Goal: Task Accomplishment & Management: Manage account settings

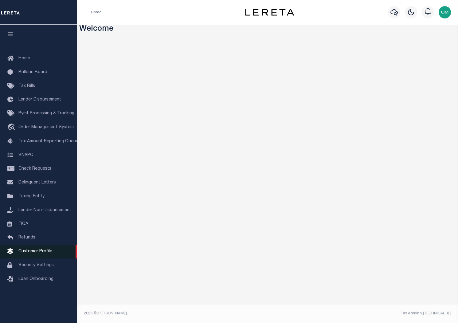
click at [42, 253] on span "Customer Profile" at bounding box center [35, 251] width 34 height 4
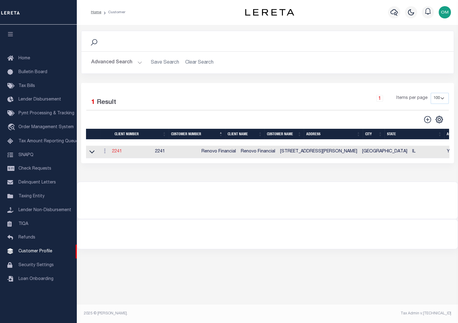
click at [122, 152] on link "2241" at bounding box center [117, 151] width 10 height 4
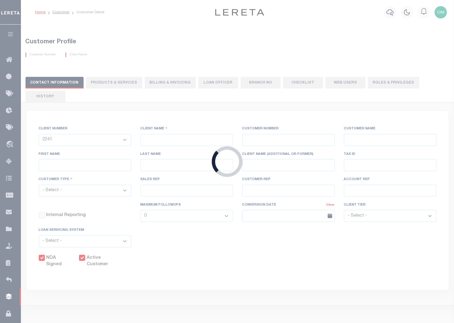
type input "Renovo Financial"
type input "2241"
type input "Renovo Financial"
type input "Steven"
type input "Klemp"
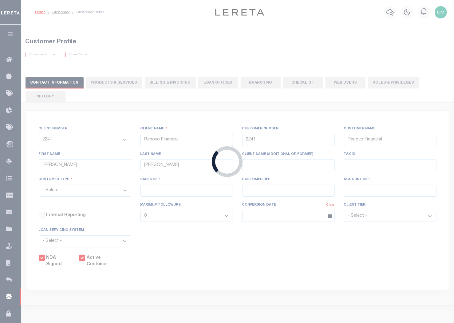
select select "Mixed Portfolio"
type input "Tiffany Stringfellow"
type input "Barbara Kendrick"
type input "Debbie Vecellio"
checkbox input "true"
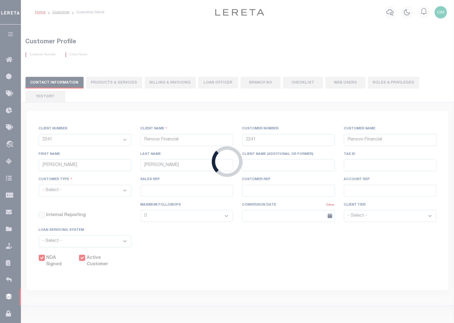
checkbox input "true"
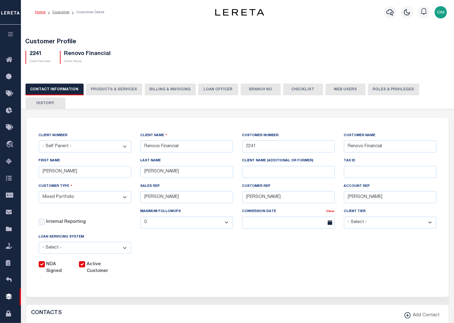
click at [339, 91] on button "Web Users" at bounding box center [345, 90] width 40 height 12
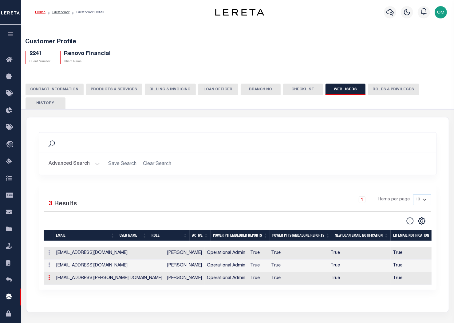
click at [48, 278] on link at bounding box center [49, 278] width 7 height 5
click at [62, 306] on link "Delete" at bounding box center [60, 307] width 28 height 10
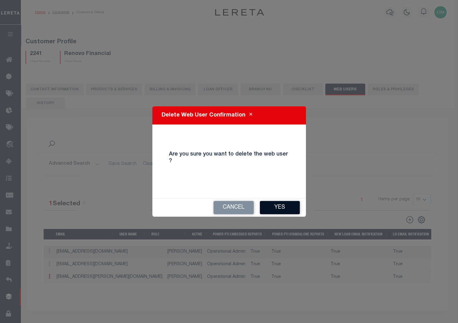
click at [287, 201] on button "Yes" at bounding box center [280, 207] width 40 height 13
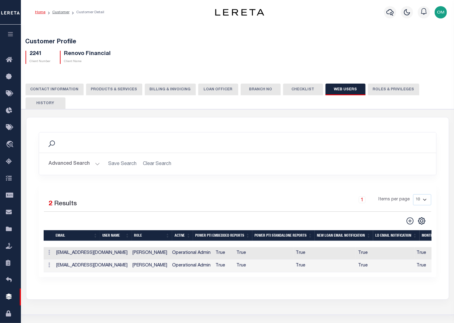
click at [12, 33] on icon "button" at bounding box center [10, 34] width 7 height 6
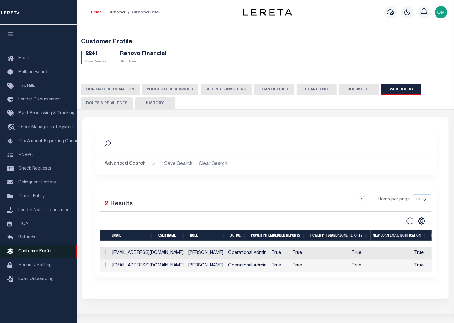
click at [40, 253] on span "Customer Profile" at bounding box center [35, 251] width 34 height 4
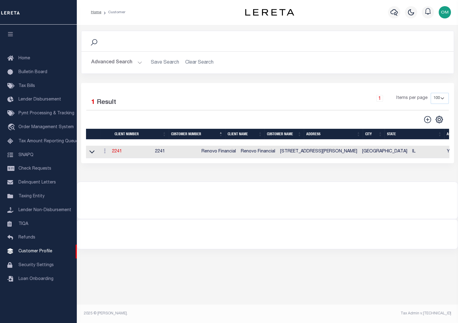
click at [138, 62] on button "Advanced Search" at bounding box center [116, 63] width 51 height 12
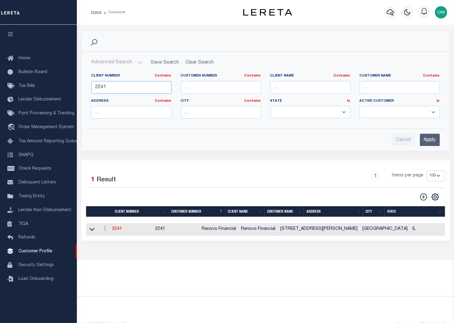
drag, startPoint x: 135, startPoint y: 87, endPoint x: 84, endPoint y: 89, distance: 50.4
click at [84, 89] on div "Client Number Contains Contains Is 2241 Customer Number Contains [DEMOGRAPHIC_D…" at bounding box center [265, 95] width 367 height 55
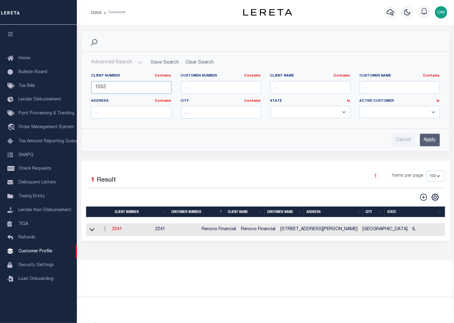
type input "1052"
click at [434, 139] on input "Apply" at bounding box center [429, 140] width 20 height 13
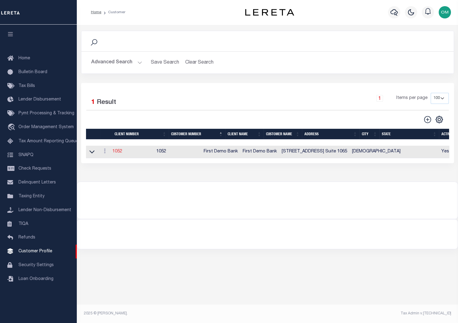
click at [115, 151] on link "1052" at bounding box center [117, 151] width 10 height 4
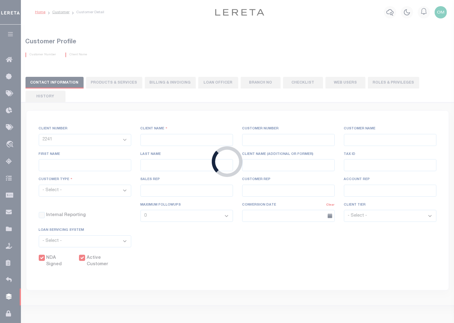
select select
type input "First Demo Bank"
type input "1052"
type input "First Demo Bank"
select select "Mixed Portfolio"
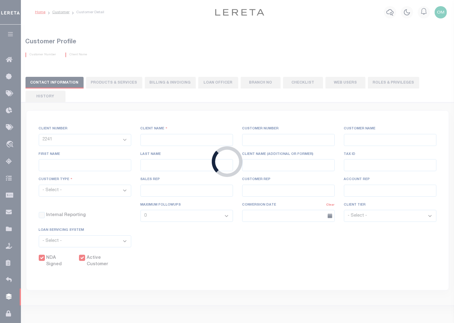
type input "[PERSON_NAME]"
type input "[DATE]"
select select "Tier 1"
checkbox input "true"
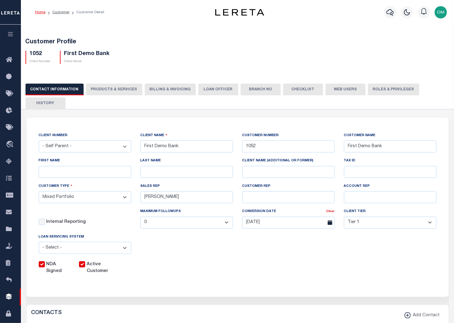
click at [328, 89] on button "Web Users" at bounding box center [345, 90] width 40 height 12
type input "della"
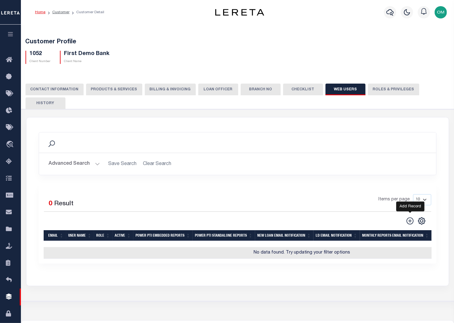
click at [410, 220] on icon at bounding box center [410, 221] width 8 height 8
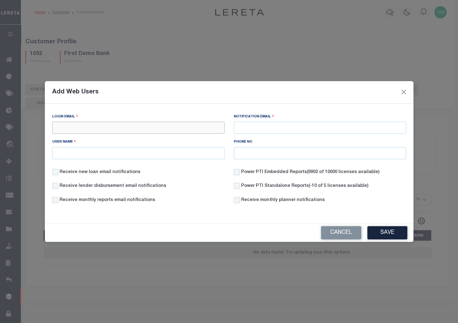
click at [108, 124] on input "Login Email" at bounding box center [138, 128] width 172 height 12
type input "[EMAIL_ADDRESS][PERSON_NAME][DOMAIN_NAME]"
type input "[EMAIL_ADDRESS][DOMAIN_NAME]"
click at [111, 152] on input "User Name" at bounding box center [138, 153] width 172 height 12
type input "[PERSON_NAME]"
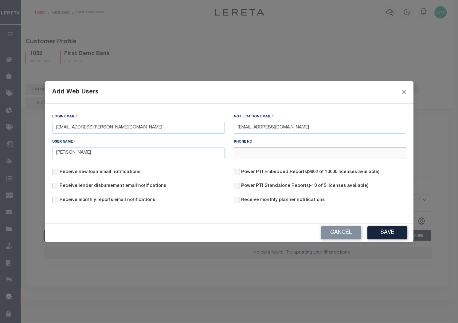
click at [275, 152] on input "Phone NO" at bounding box center [320, 153] width 172 height 12
click at [125, 170] on label "Receive new loan email notifications" at bounding box center [100, 172] width 81 height 7
click at [58, 170] on input "Receive new loan email notifications" at bounding box center [55, 172] width 6 height 6
checkbox input "true"
click at [126, 182] on div "Receive new loan email notifications" at bounding box center [138, 176] width 181 height 14
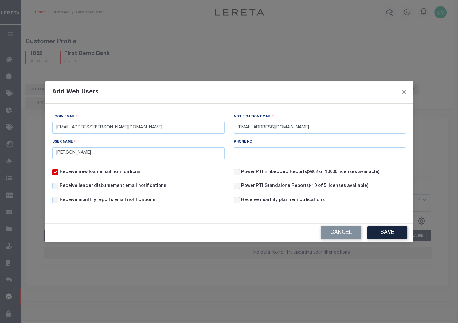
click at [121, 186] on label "Receive lender disbursement email notifications" at bounding box center [113, 186] width 107 height 7
click at [58, 186] on input "Receive lender disbursement email notifications" at bounding box center [55, 186] width 6 height 6
checkbox input "true"
click at [129, 202] on label "Receive monthly reports email notifications" at bounding box center [108, 200] width 96 height 7
click at [58, 202] on input "Receive monthly reports email notifications" at bounding box center [55, 200] width 6 height 6
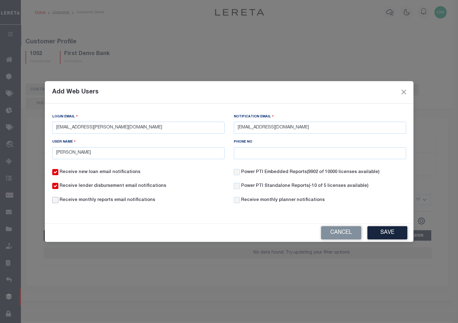
checkbox input "true"
click at [238, 171] on input "Power PTI Embedded Reports (9902 of 10000 licenses available)" at bounding box center [237, 172] width 6 height 6
checkbox input "true"
click at [237, 183] on div "Receive new loan email notifications Power PTI Embedded Reports (9902 of 10000 …" at bounding box center [229, 190] width 363 height 42
click at [239, 187] on input "Power PTI Standalone Reports (-10 of 5 licenses available)" at bounding box center [237, 186] width 6 height 6
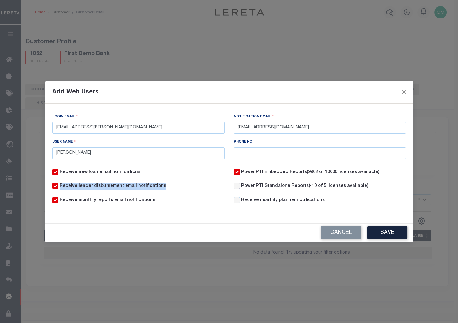
checkbox input "true"
click at [240, 201] on div "Receive monthly planner notifications" at bounding box center [279, 200] width 91 height 7
click at [238, 200] on input "Receive monthly planner notifications" at bounding box center [237, 200] width 6 height 6
checkbox input "true"
click at [385, 233] on button "Save" at bounding box center [387, 232] width 40 height 13
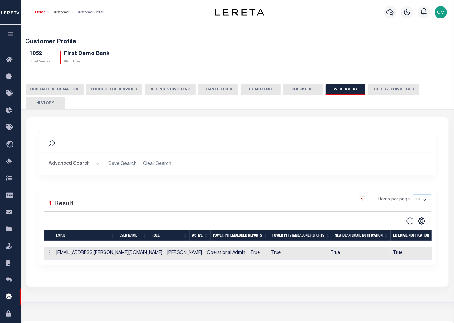
click at [79, 187] on div "Selected 1 Result 1 Items per page 10 25 50 100" at bounding box center [237, 224] width 397 height 80
